Goal: Task Accomplishment & Management: Manage account settings

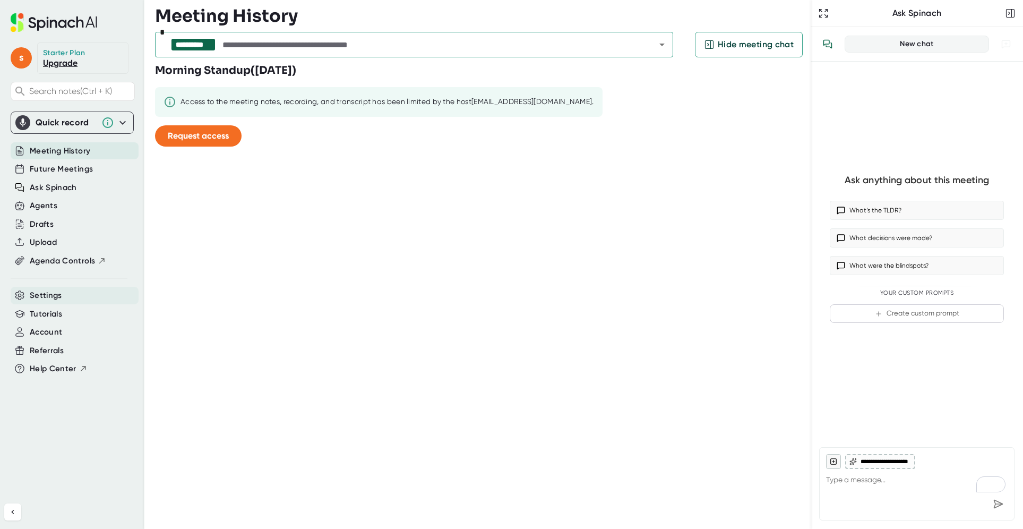
click at [51, 292] on span "Settings" at bounding box center [46, 295] width 32 height 12
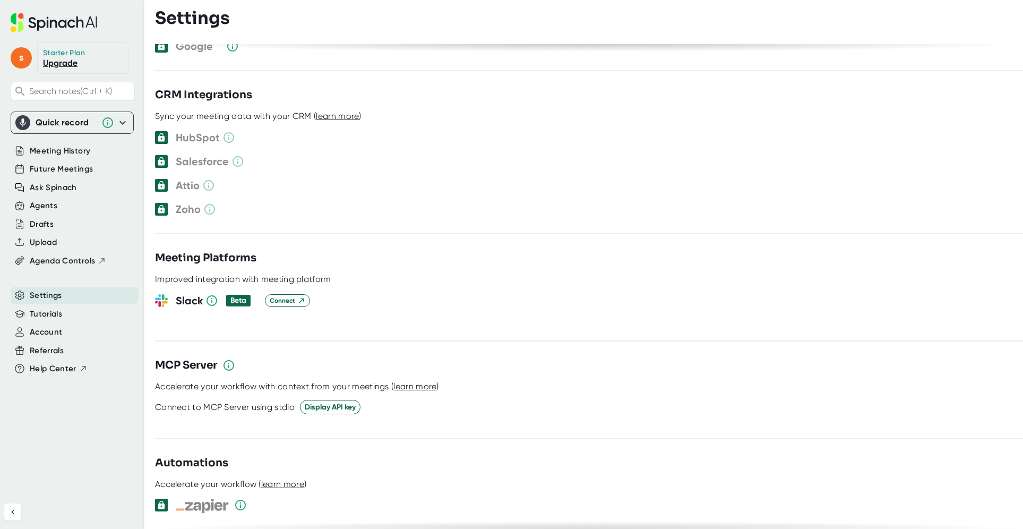
scroll to position [1126, 0]
click at [46, 152] on span "Meeting History" at bounding box center [60, 151] width 61 height 12
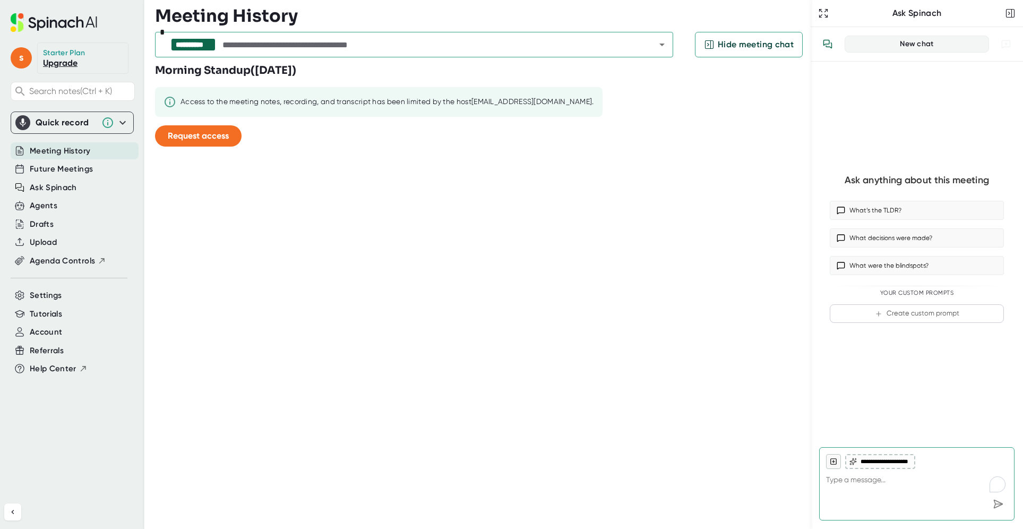
type textarea "x"
click at [47, 167] on span "Future Meetings" at bounding box center [61, 169] width 63 height 12
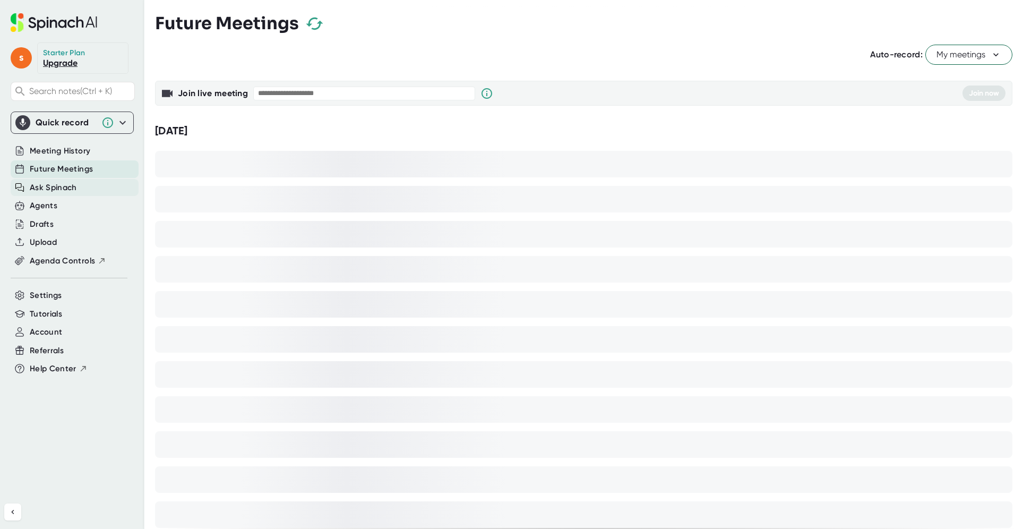
click at [47, 185] on span "Ask Spinach" at bounding box center [53, 188] width 47 height 12
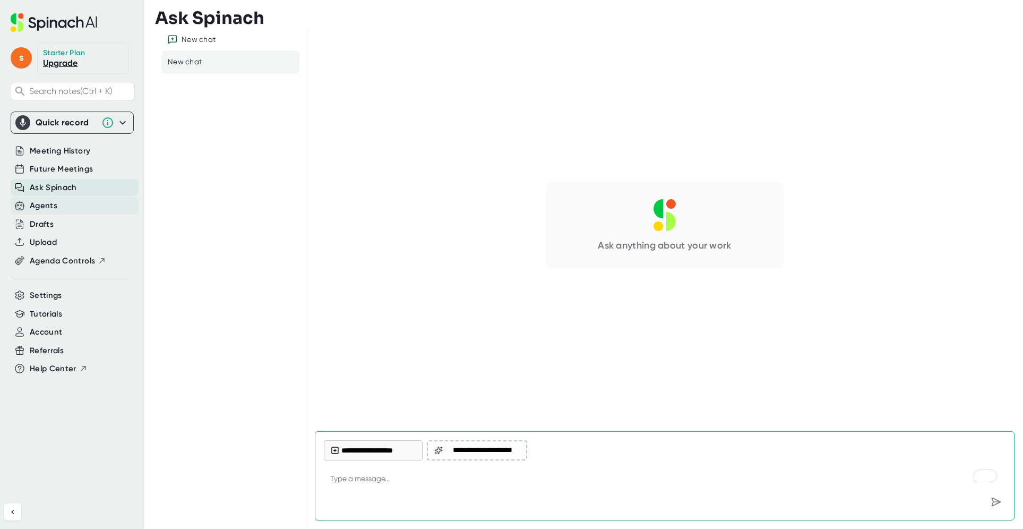
type textarea "x"
click at [54, 203] on div "Agents" at bounding box center [44, 206] width 28 height 12
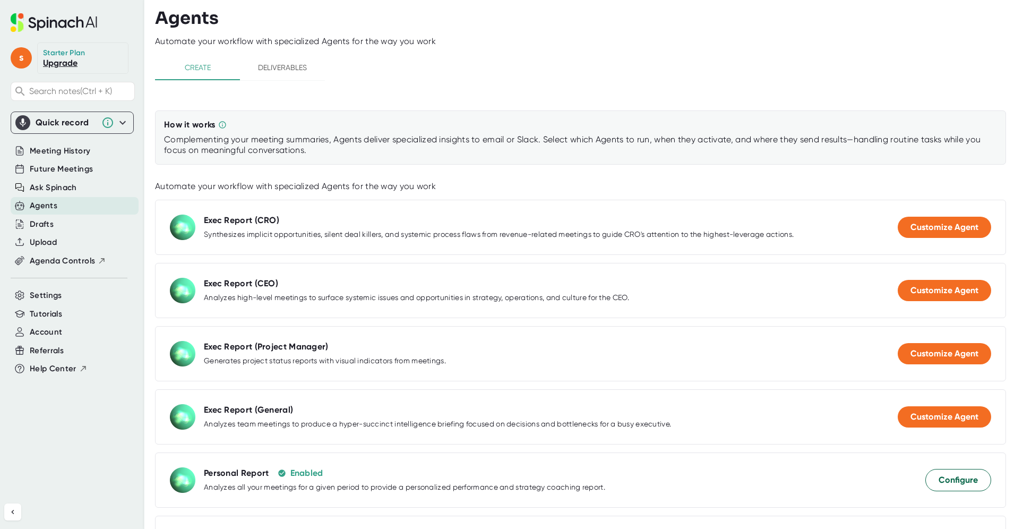
click at [280, 68] on span "Deliverables" at bounding box center [282, 67] width 72 height 13
